Goal: Check status: Check status

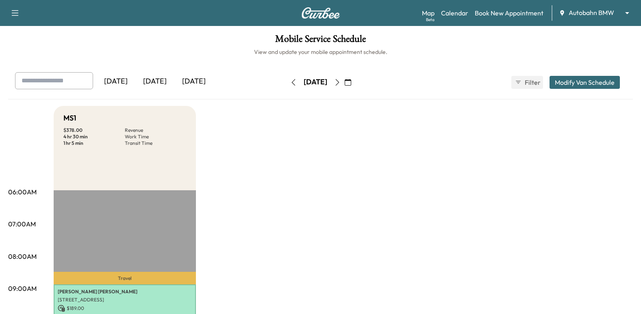
scroll to position [163, 0]
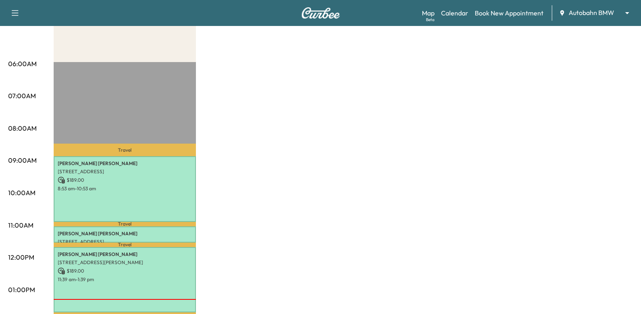
scroll to position [41, 0]
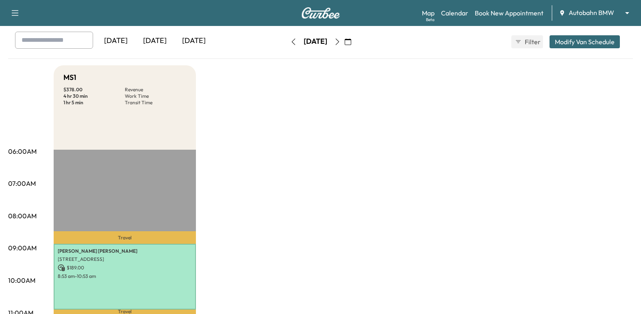
click at [344, 37] on button "button" at bounding box center [337, 41] width 14 height 13
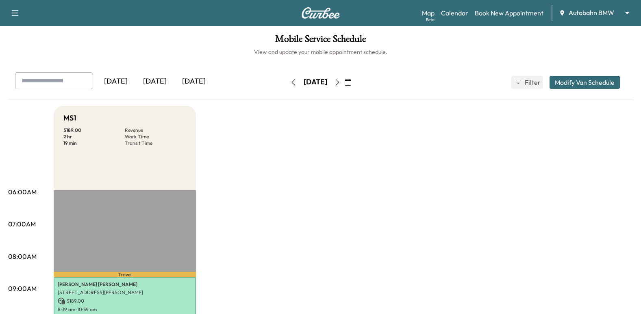
click at [290, 80] on icon "button" at bounding box center [293, 82] width 7 height 7
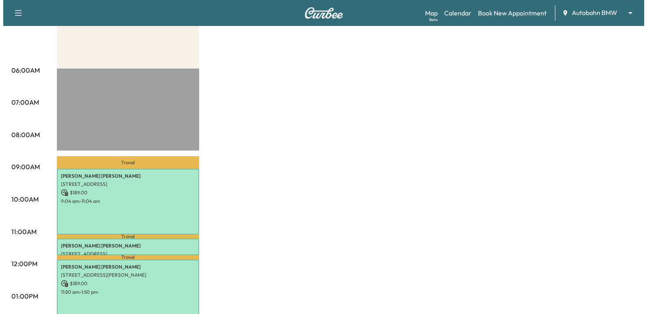
scroll to position [244, 0]
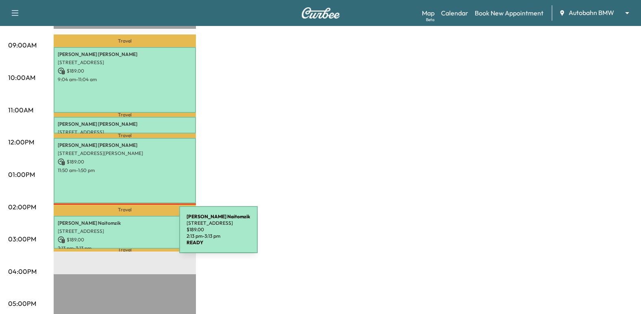
click at [118, 236] on p "$ 189.00" at bounding box center [125, 239] width 134 height 7
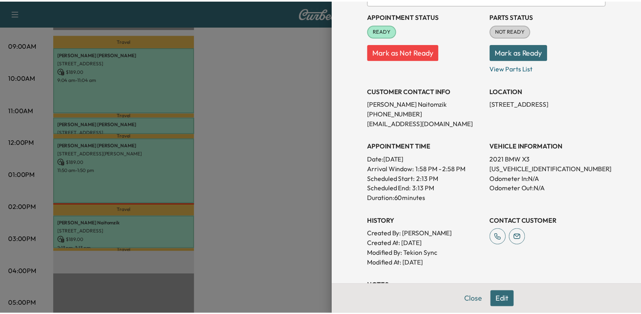
scroll to position [203, 0]
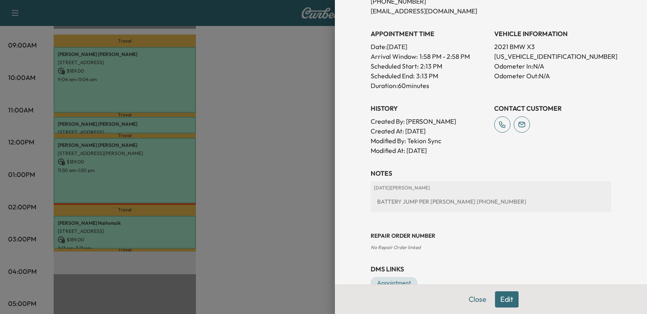
click at [456, 301] on div "Close Edit" at bounding box center [491, 300] width 312 height 30
click at [464, 298] on button "Close" at bounding box center [477, 300] width 28 height 16
